Goal: Information Seeking & Learning: Check status

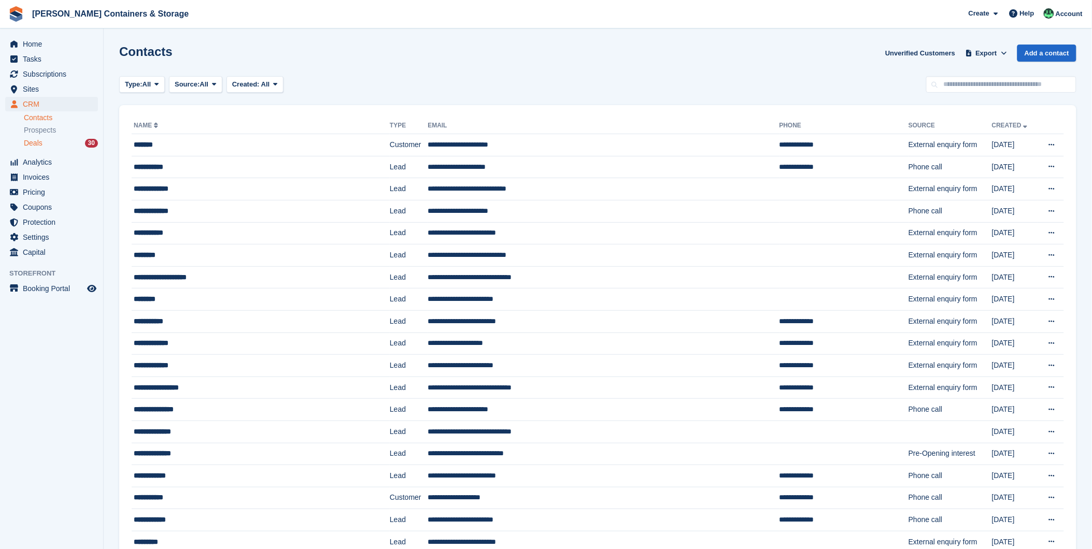
click at [55, 144] on div "Deals 30" at bounding box center [61, 143] width 74 height 10
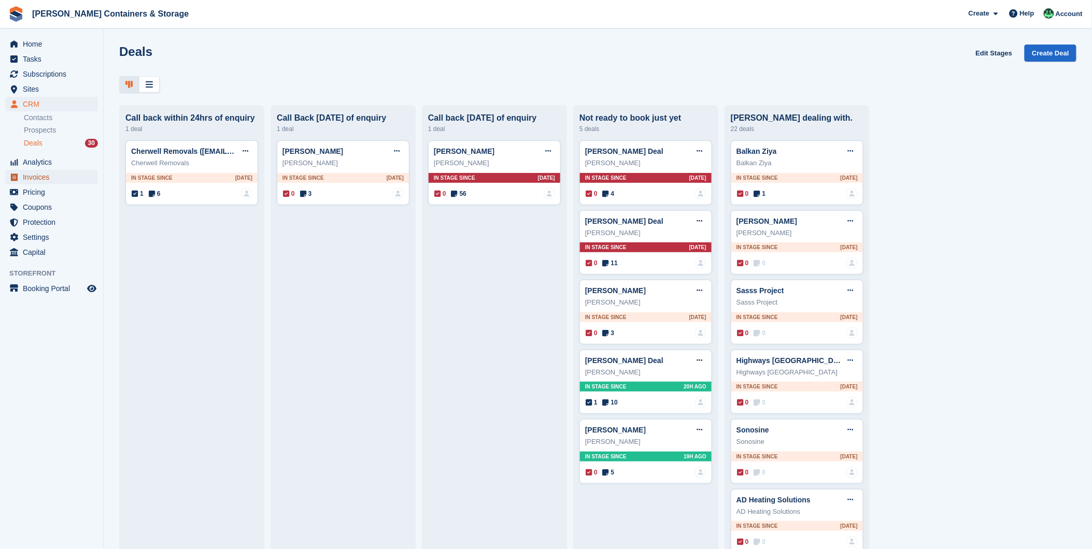
click at [47, 176] on span "Invoices" at bounding box center [54, 177] width 62 height 15
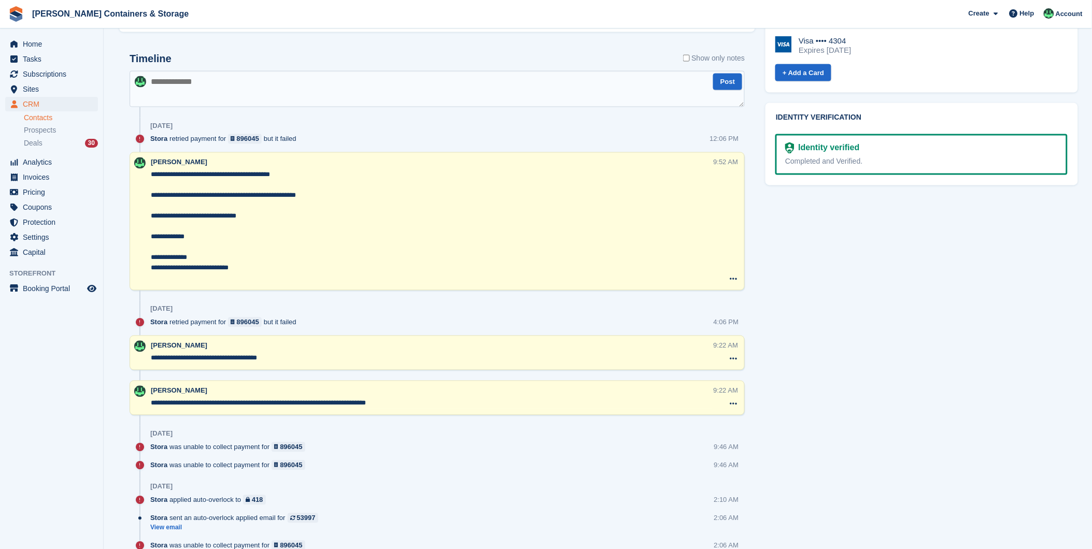
scroll to position [576, 0]
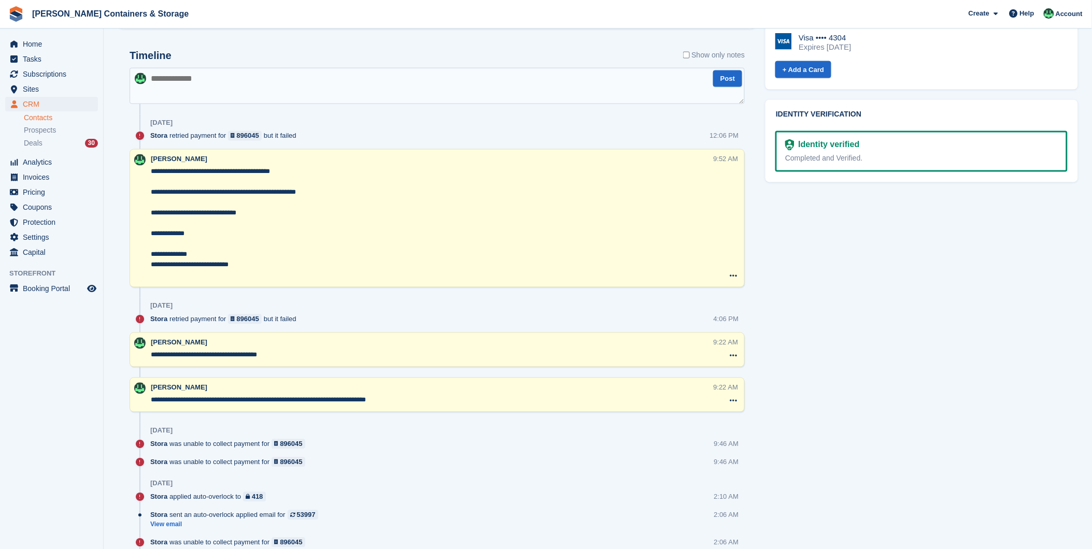
click at [188, 89] on textarea at bounding box center [437, 86] width 615 height 36
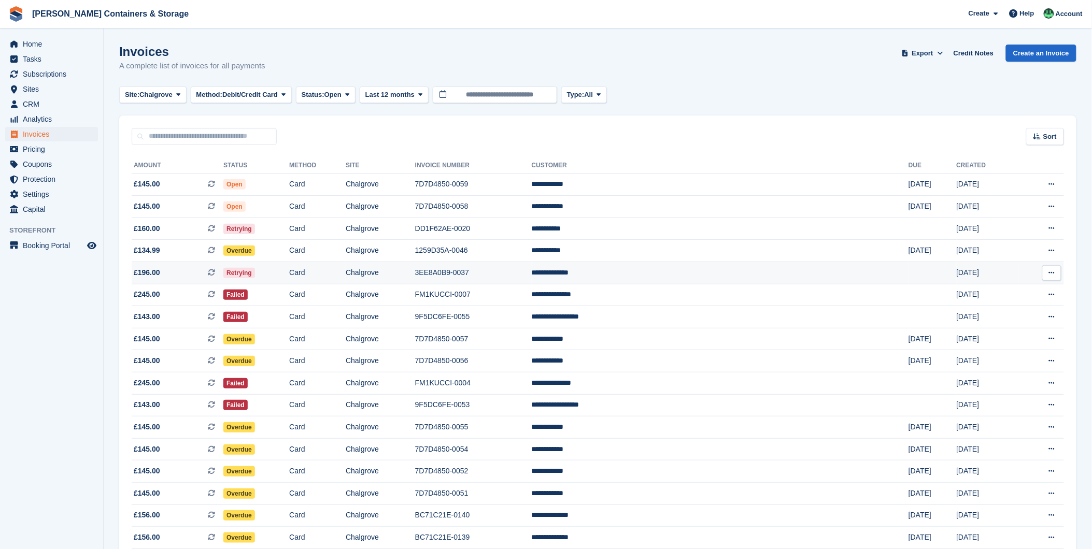
click at [255, 271] on span "Retrying" at bounding box center [239, 273] width 32 height 10
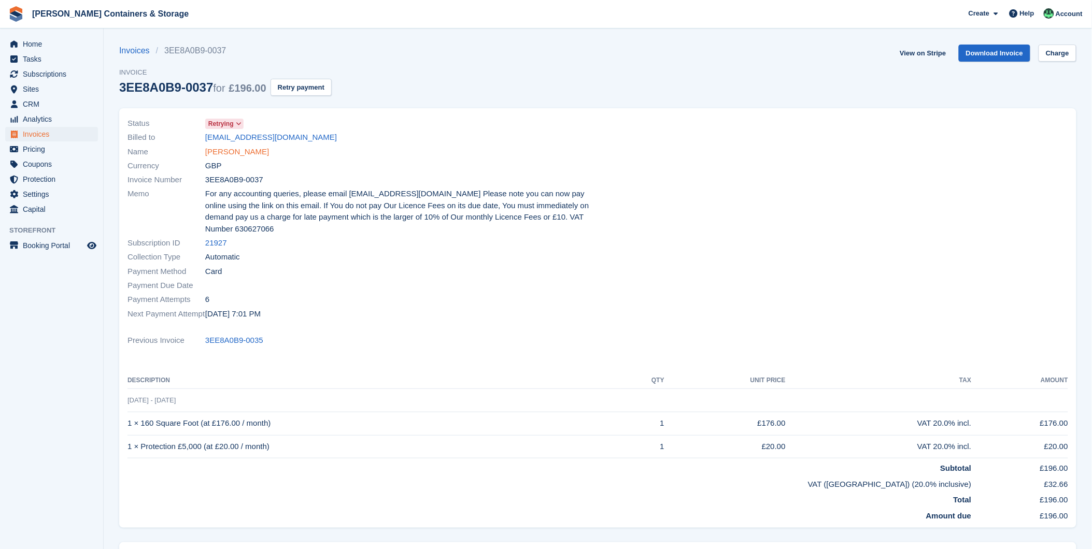
click at [233, 153] on link "Billy Richards" at bounding box center [237, 152] width 64 height 12
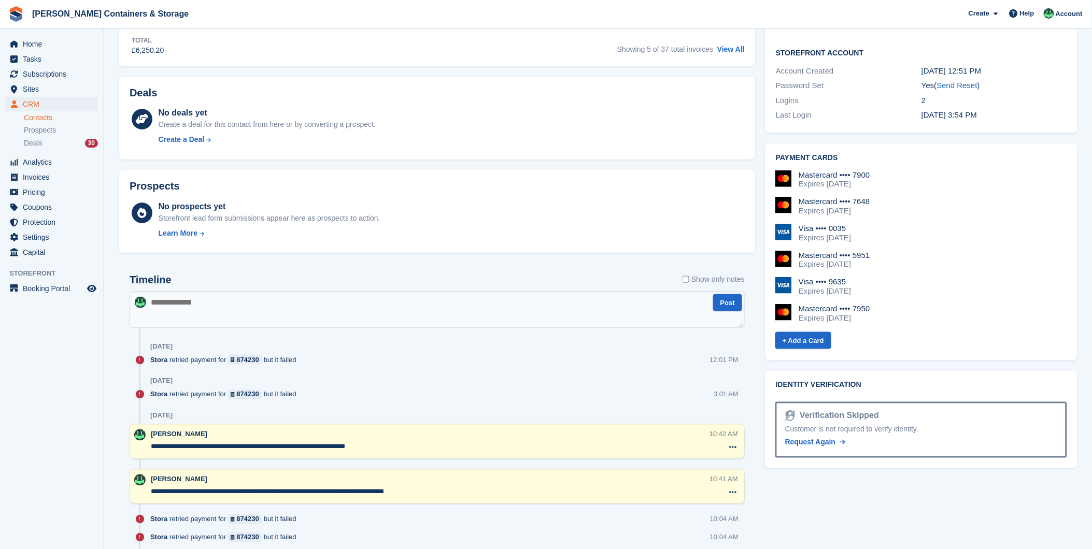
scroll to position [345, 0]
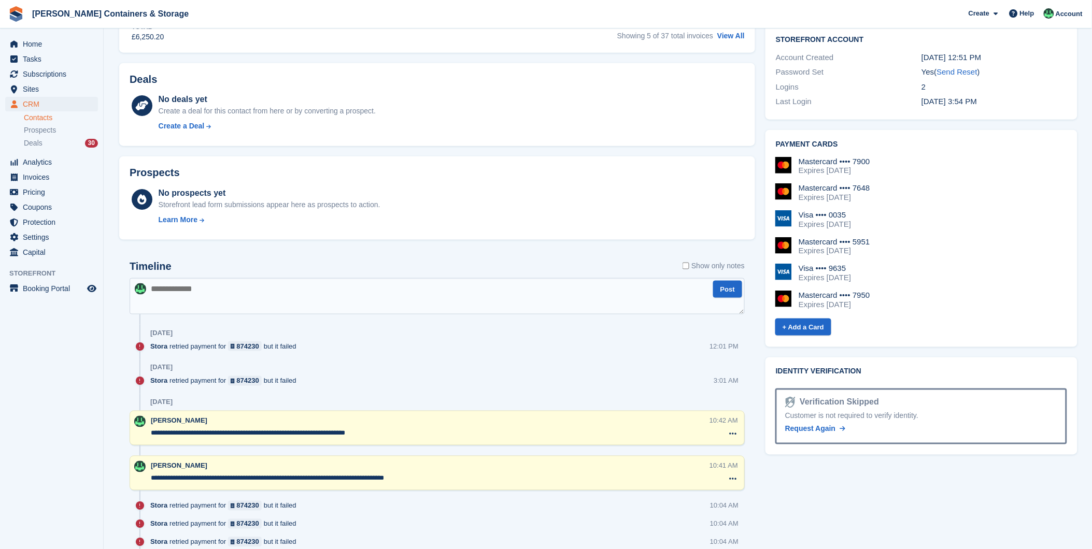
click at [195, 284] on textarea at bounding box center [437, 296] width 615 height 36
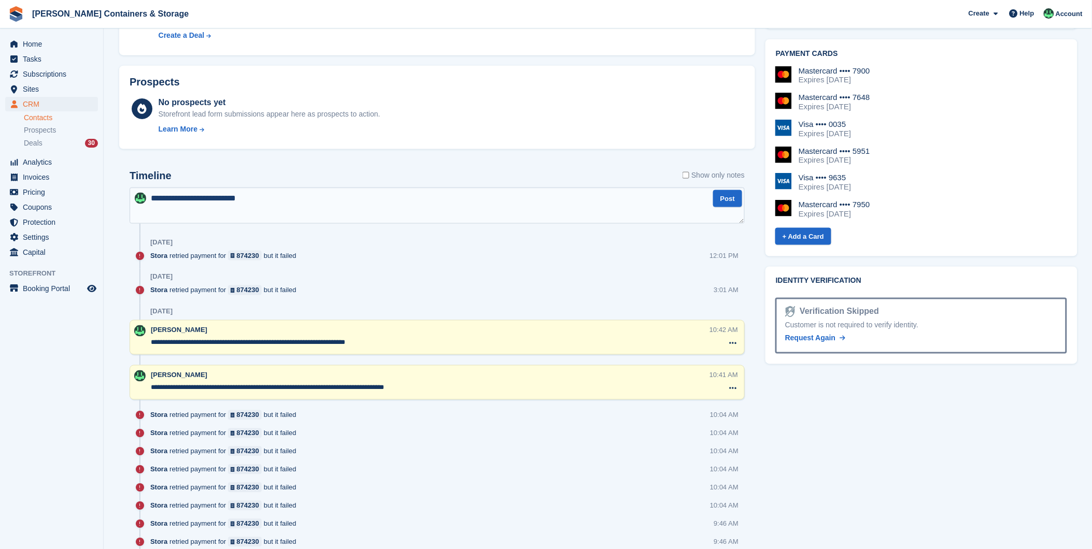
scroll to position [460, 0]
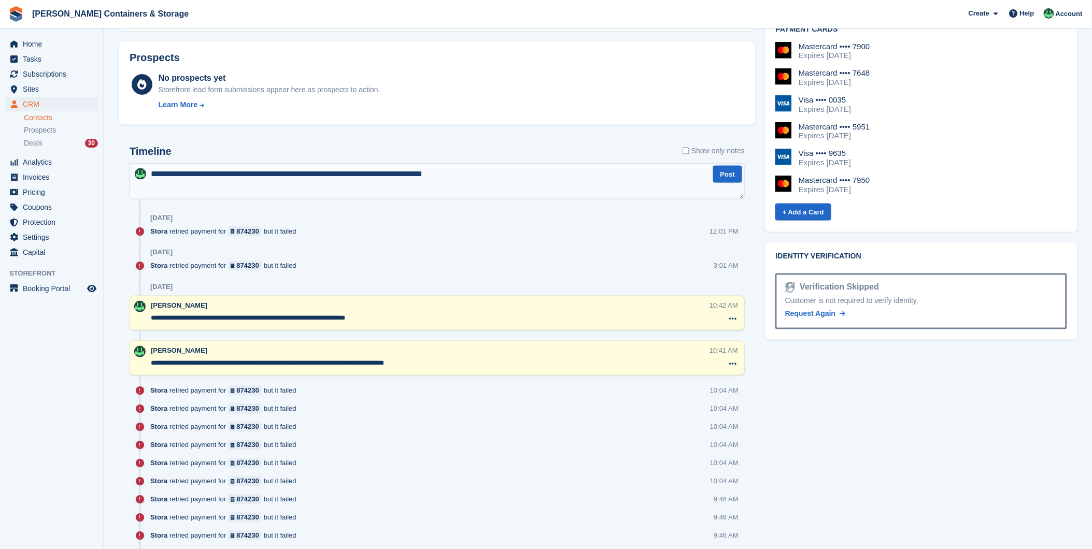
type textarea "**********"
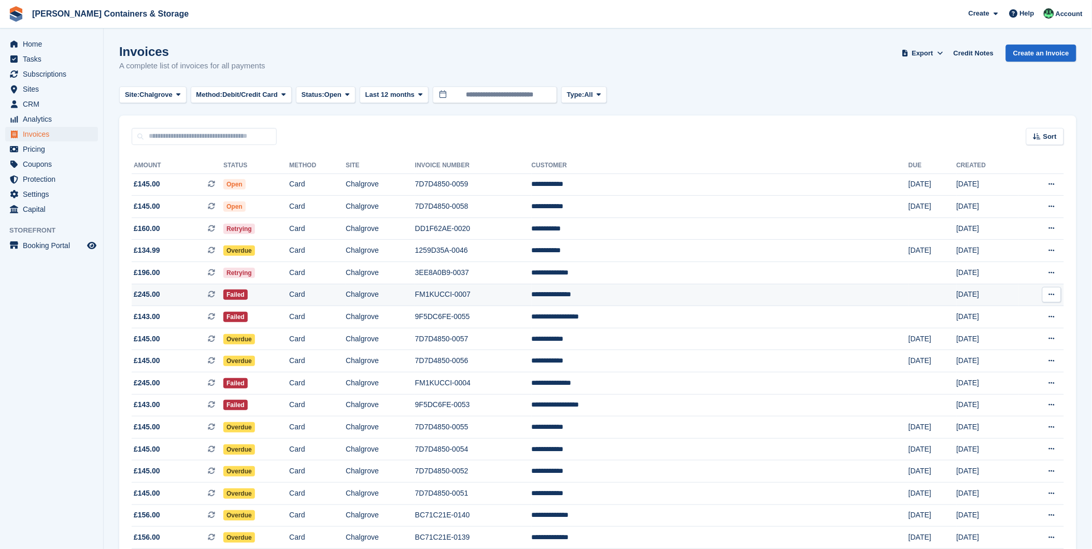
click at [346, 290] on td "Card" at bounding box center [317, 295] width 56 height 22
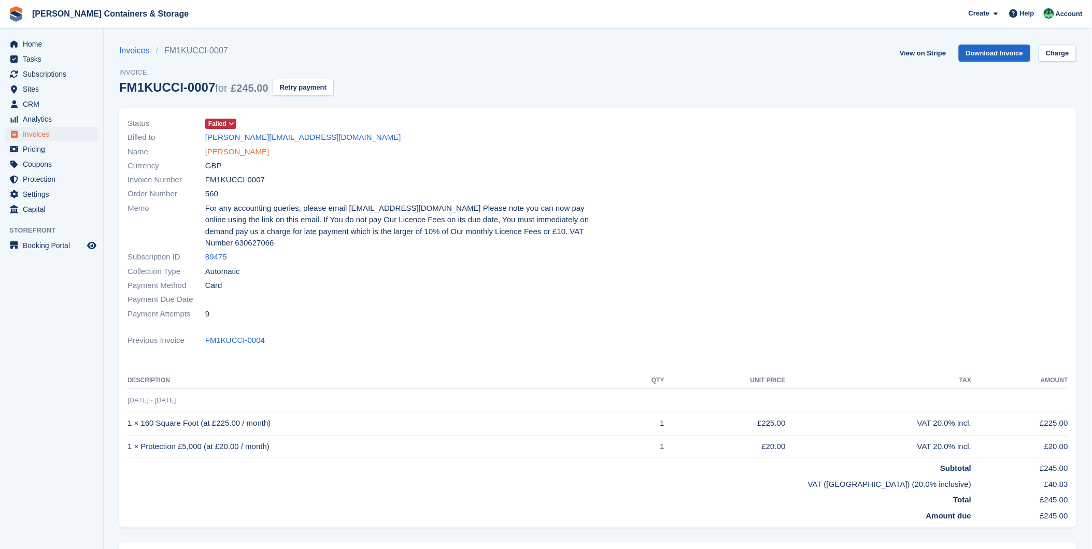
click at [218, 158] on link "Anthony francis" at bounding box center [237, 152] width 64 height 12
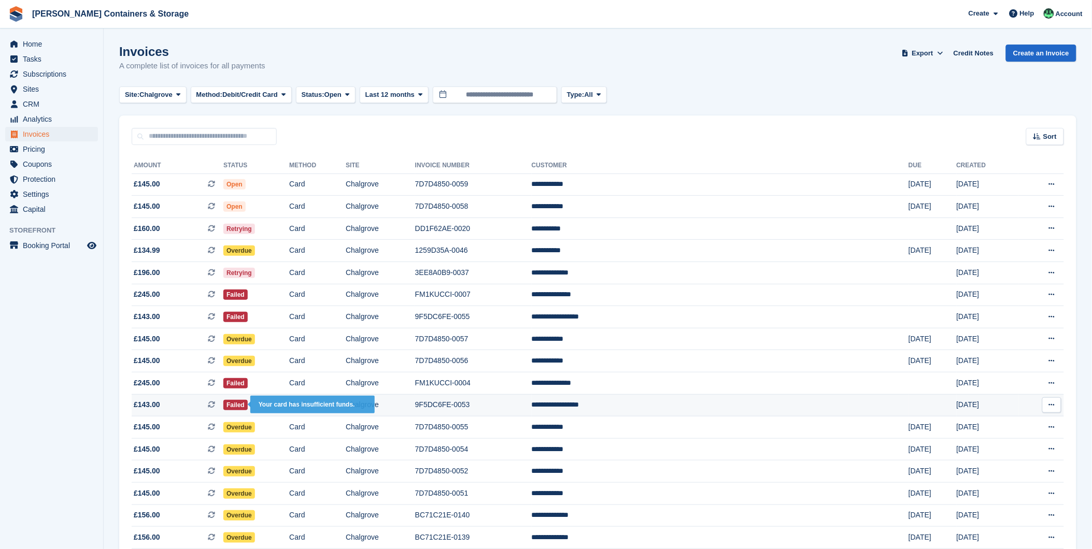
click at [248, 410] on span "Failed" at bounding box center [235, 405] width 24 height 10
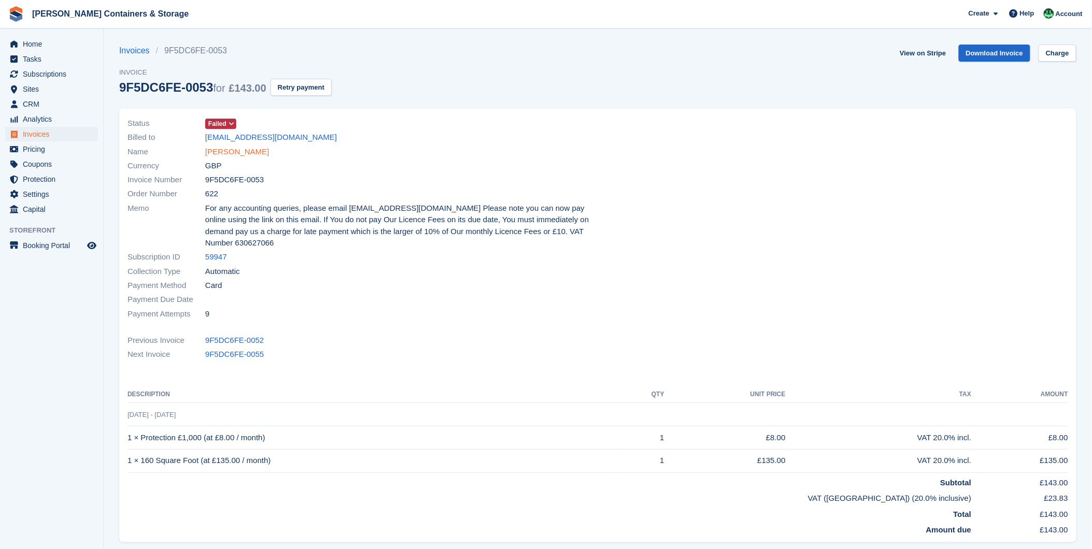
click at [232, 152] on link "Christopher eltham" at bounding box center [237, 152] width 64 height 12
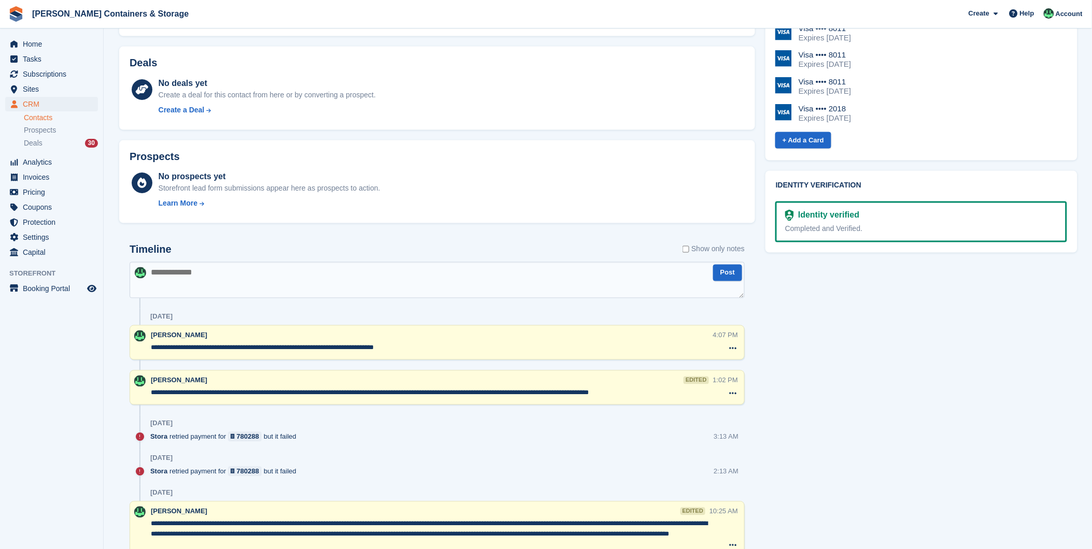
scroll to position [518, 0]
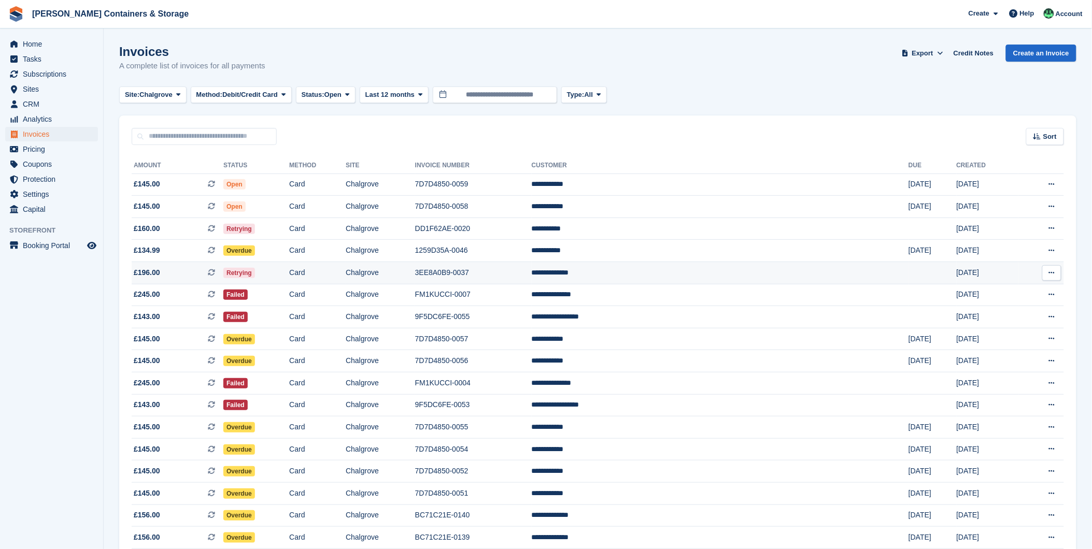
click at [289, 278] on td "Retrying" at bounding box center [256, 273] width 66 height 22
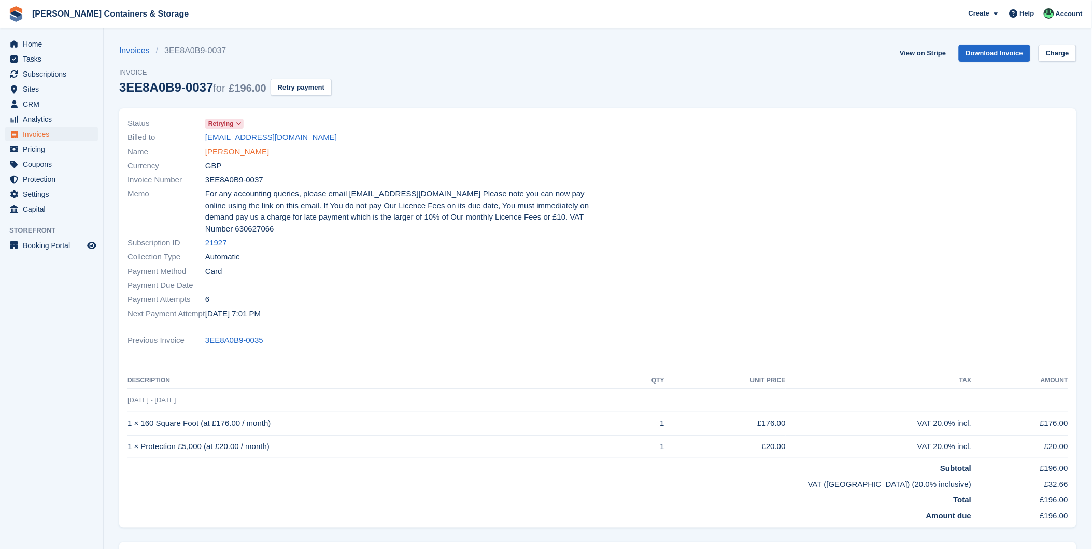
click at [219, 151] on link "[PERSON_NAME]" at bounding box center [237, 152] width 64 height 12
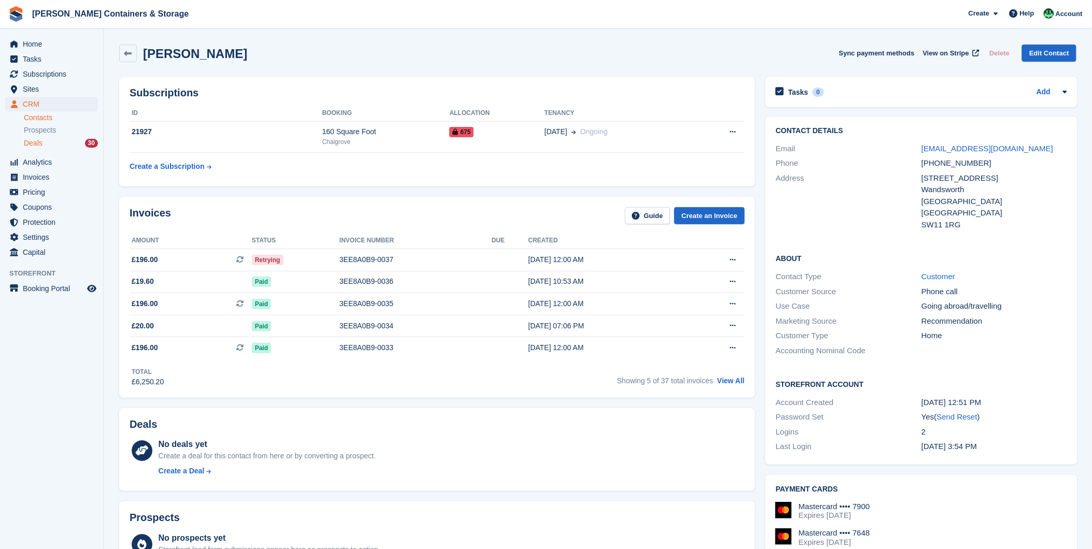
click at [40, 141] on span "Deals" at bounding box center [33, 143] width 19 height 10
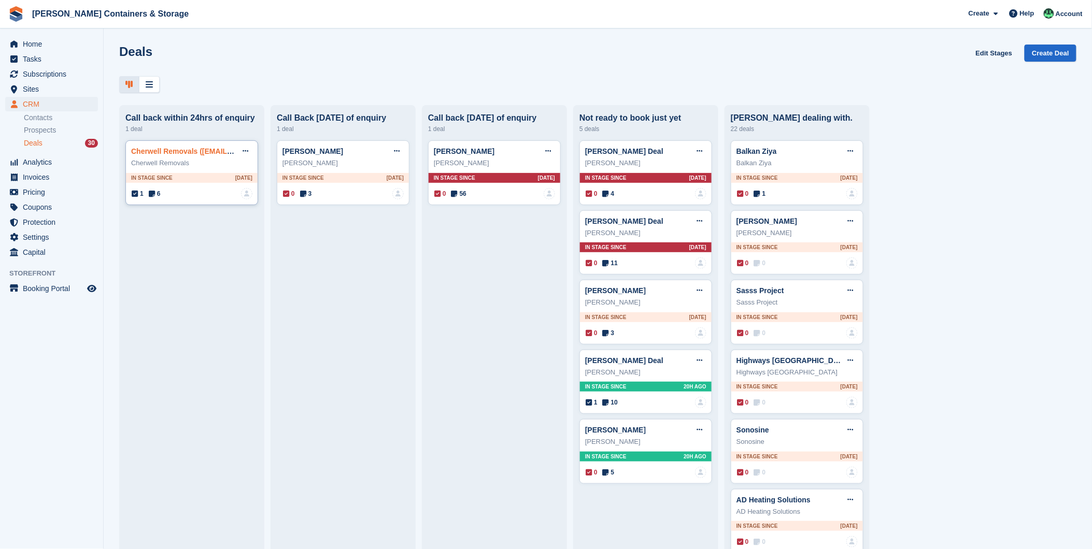
click at [168, 155] on link "Cherwell Removals ([EMAIL_ADDRESS][DOMAIN_NAME]) Deal" at bounding box center [239, 151] width 217 height 8
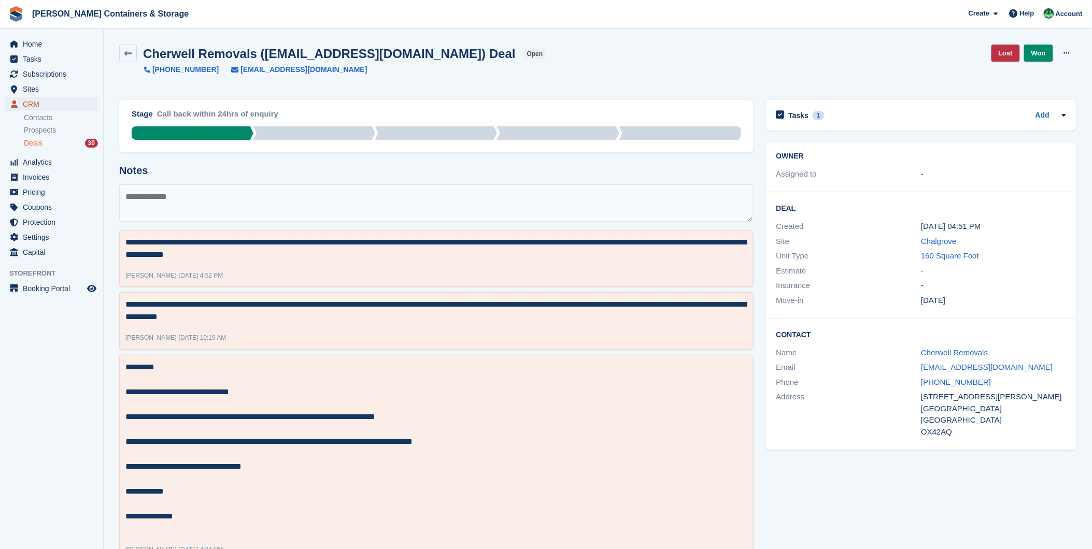
click at [33, 102] on span "CRM" at bounding box center [54, 104] width 62 height 15
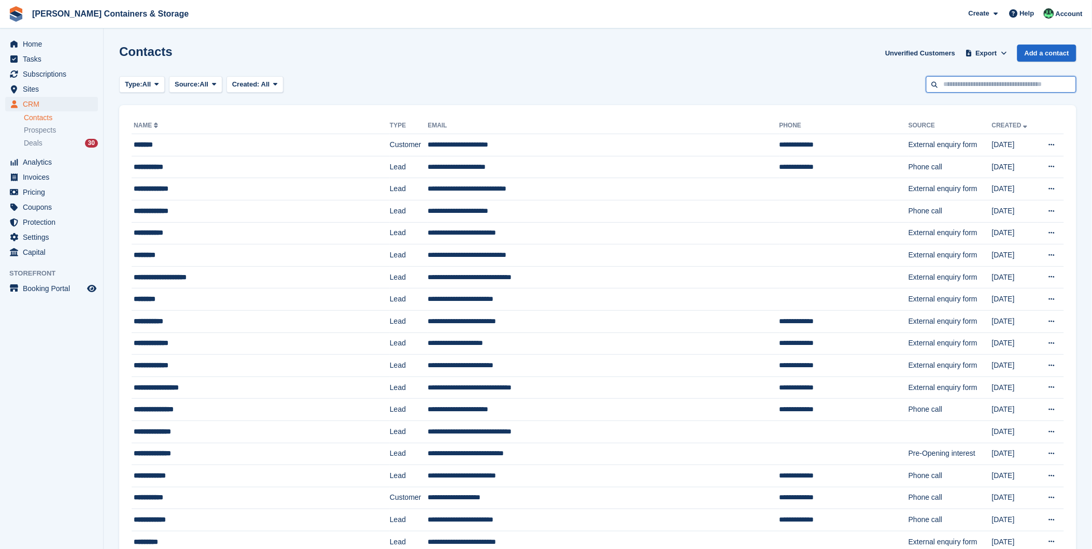
click at [972, 78] on input "text" at bounding box center [1001, 84] width 150 height 17
type input "******"
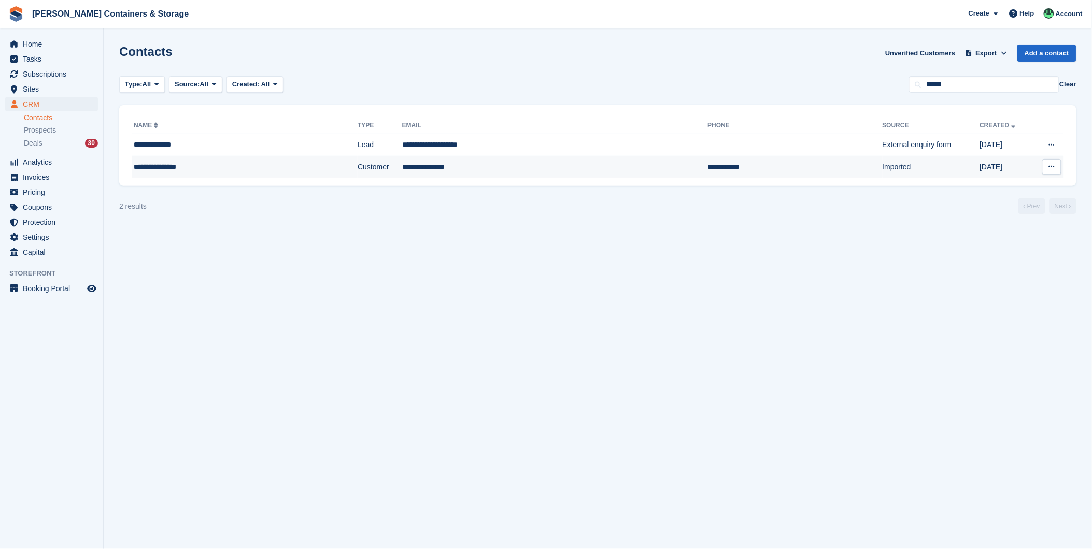
click at [244, 158] on td "**********" at bounding box center [245, 167] width 226 height 22
